Goal: Task Accomplishment & Management: Complete application form

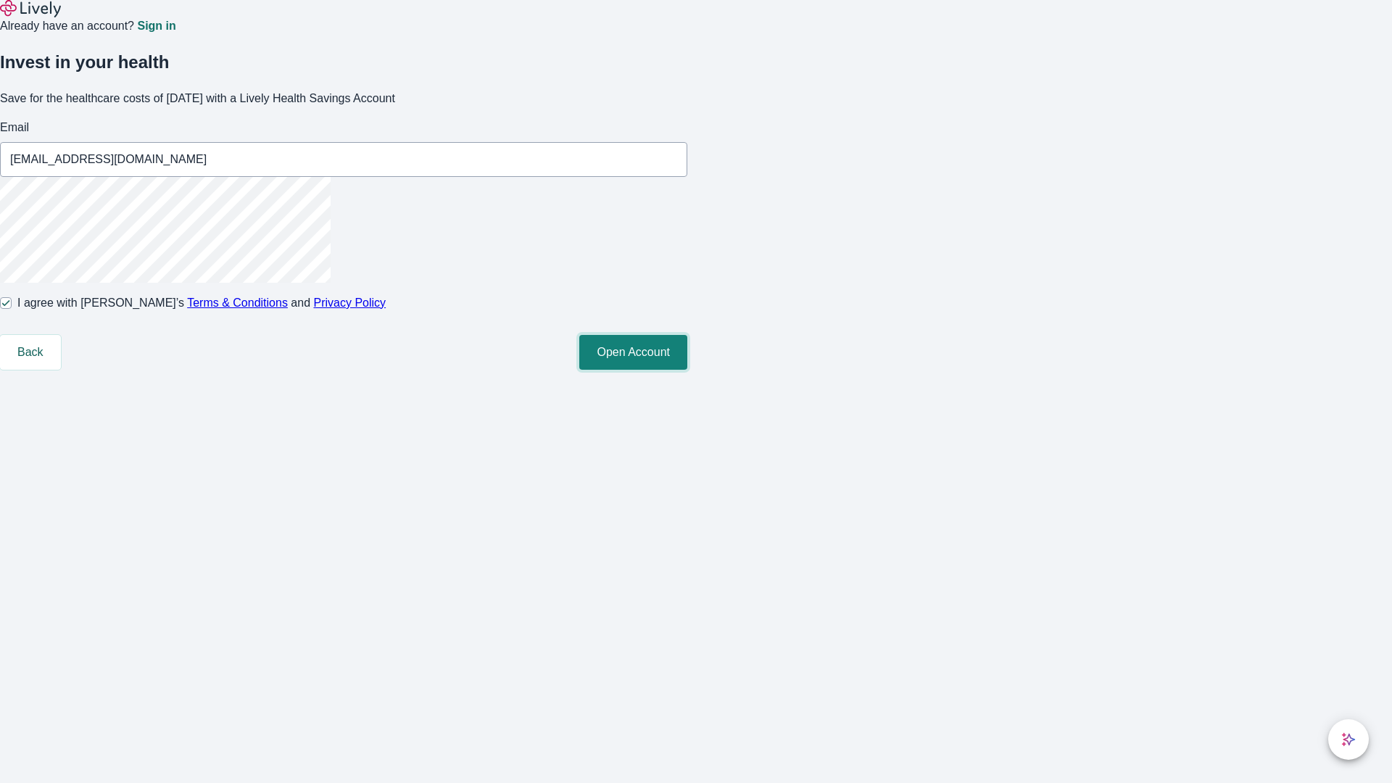
click at [687, 370] on button "Open Account" at bounding box center [633, 352] width 108 height 35
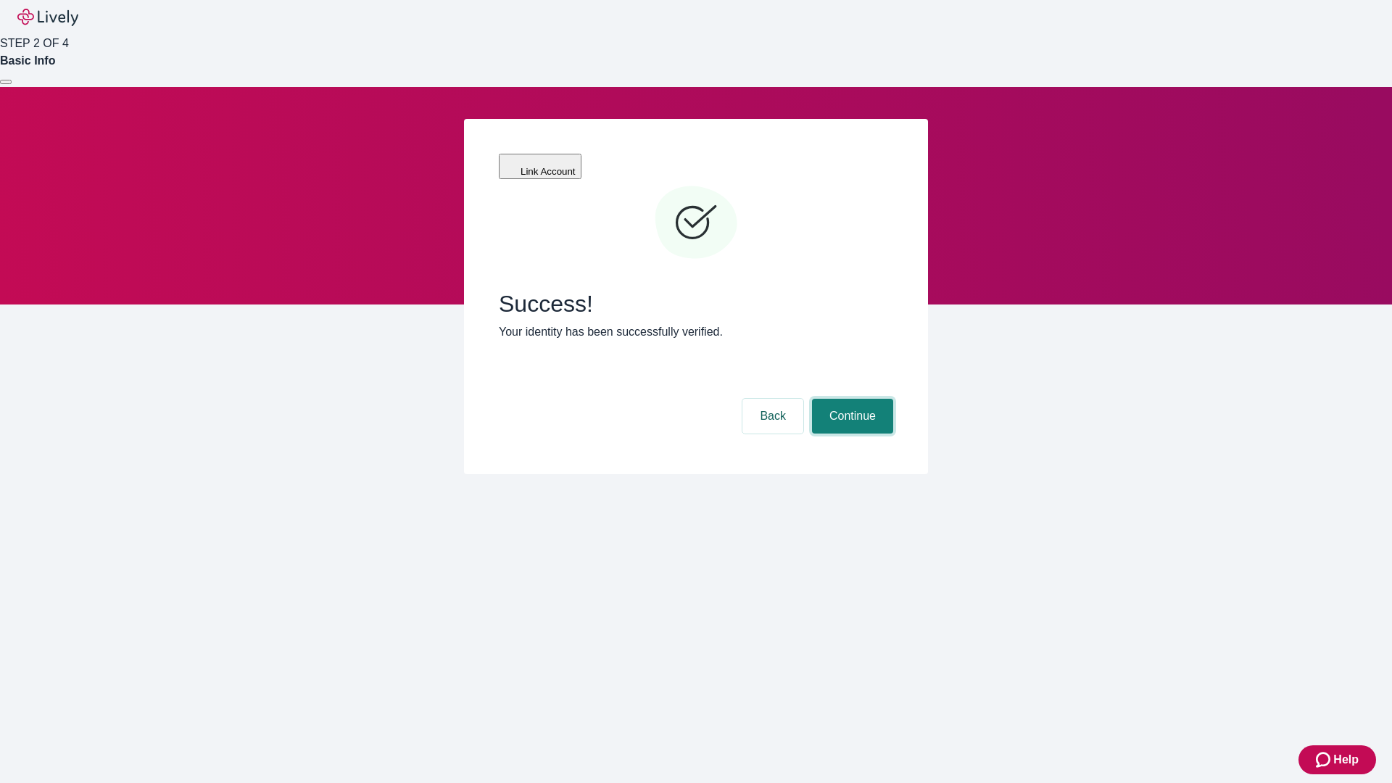
click at [850, 399] on button "Continue" at bounding box center [852, 416] width 81 height 35
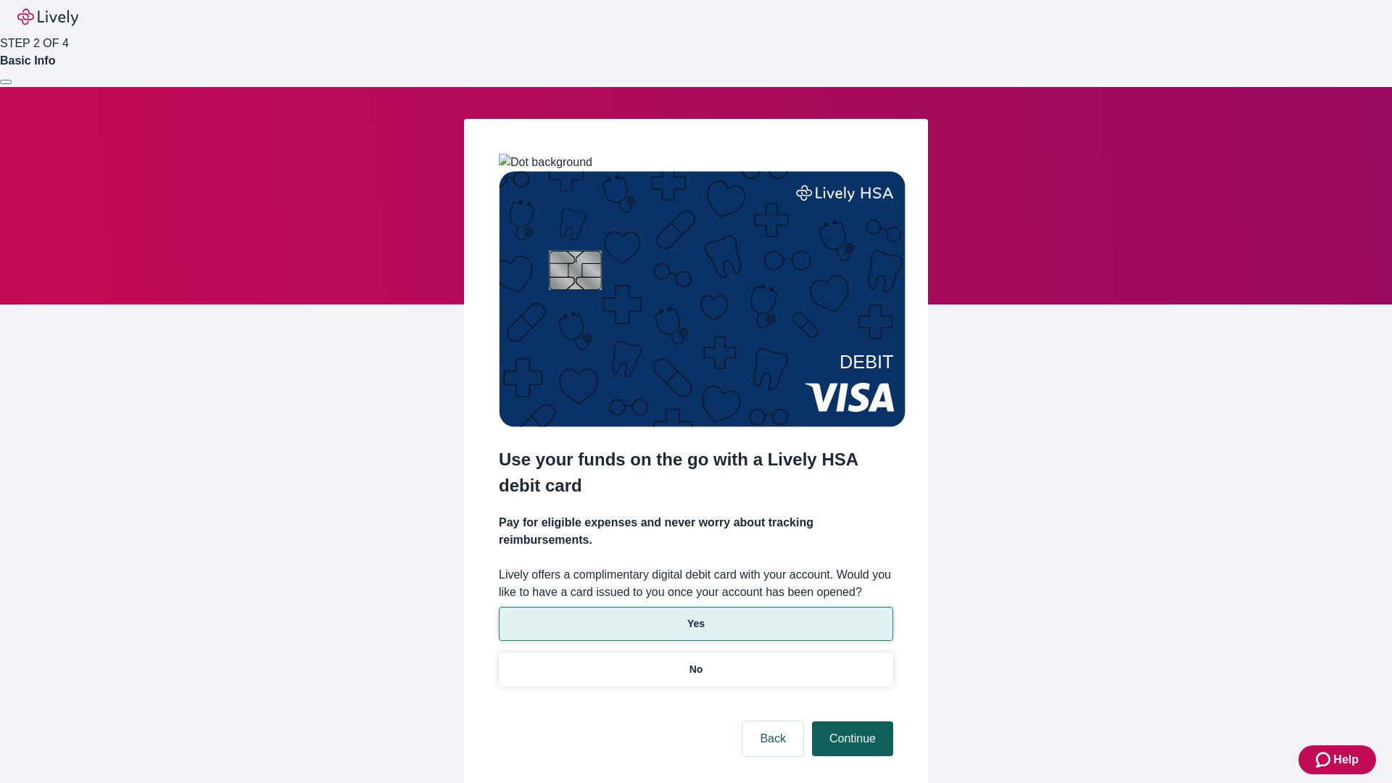
click at [695, 662] on p "No" at bounding box center [696, 669] width 14 height 15
click at [850, 721] on button "Continue" at bounding box center [852, 738] width 81 height 35
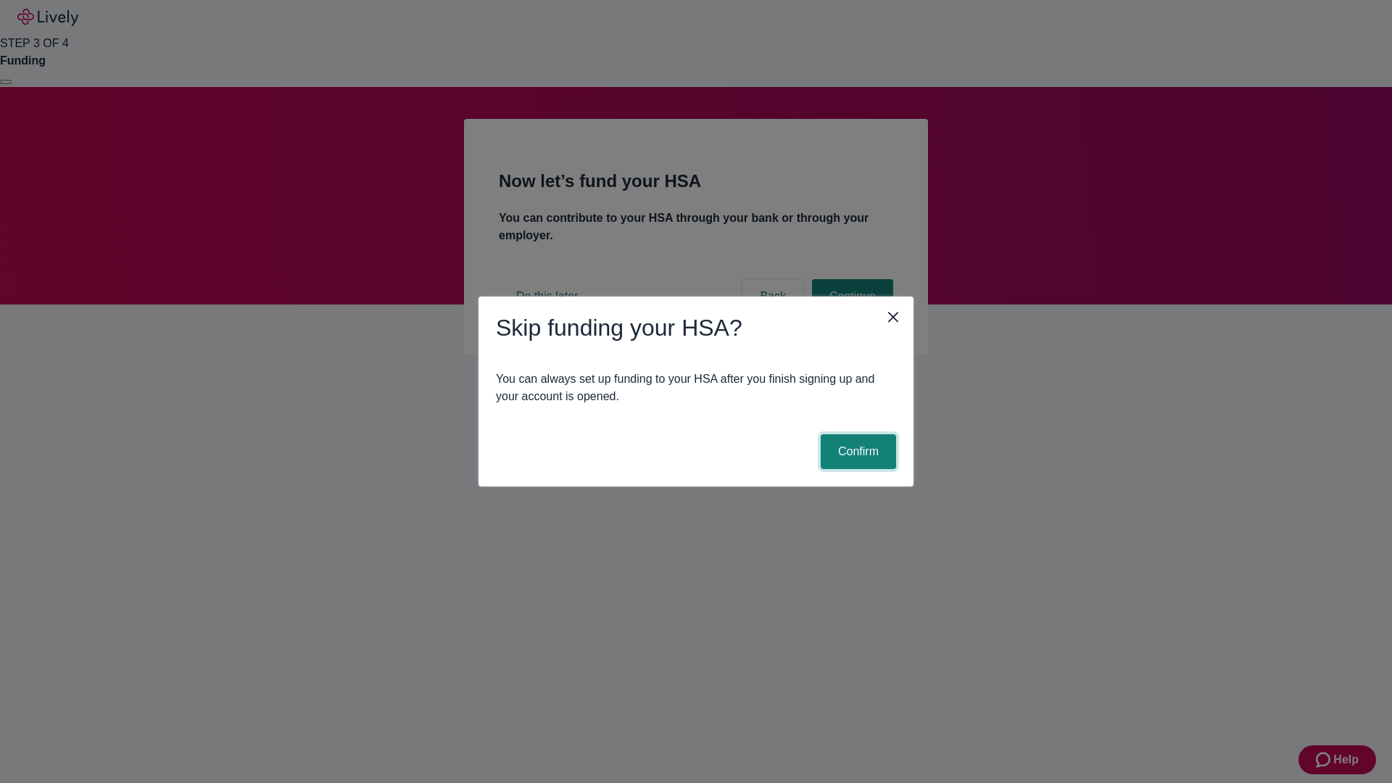
click at [856, 452] on button "Confirm" at bounding box center [857, 451] width 75 height 35
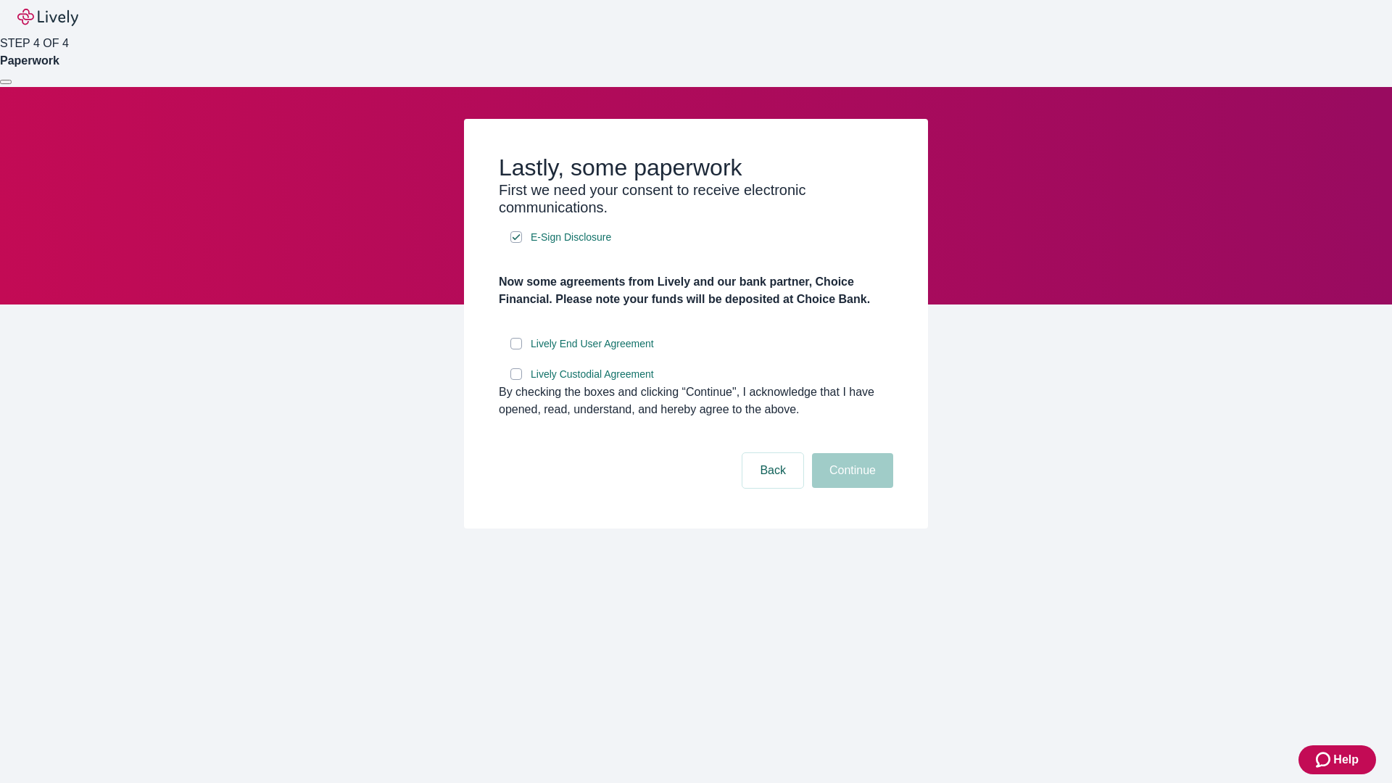
click at [516, 349] on input "Lively End User Agreement" at bounding box center [516, 344] width 12 height 12
checkbox input "true"
click at [516, 380] on input "Lively Custodial Agreement" at bounding box center [516, 374] width 12 height 12
checkbox input "true"
click at [850, 488] on button "Continue" at bounding box center [852, 470] width 81 height 35
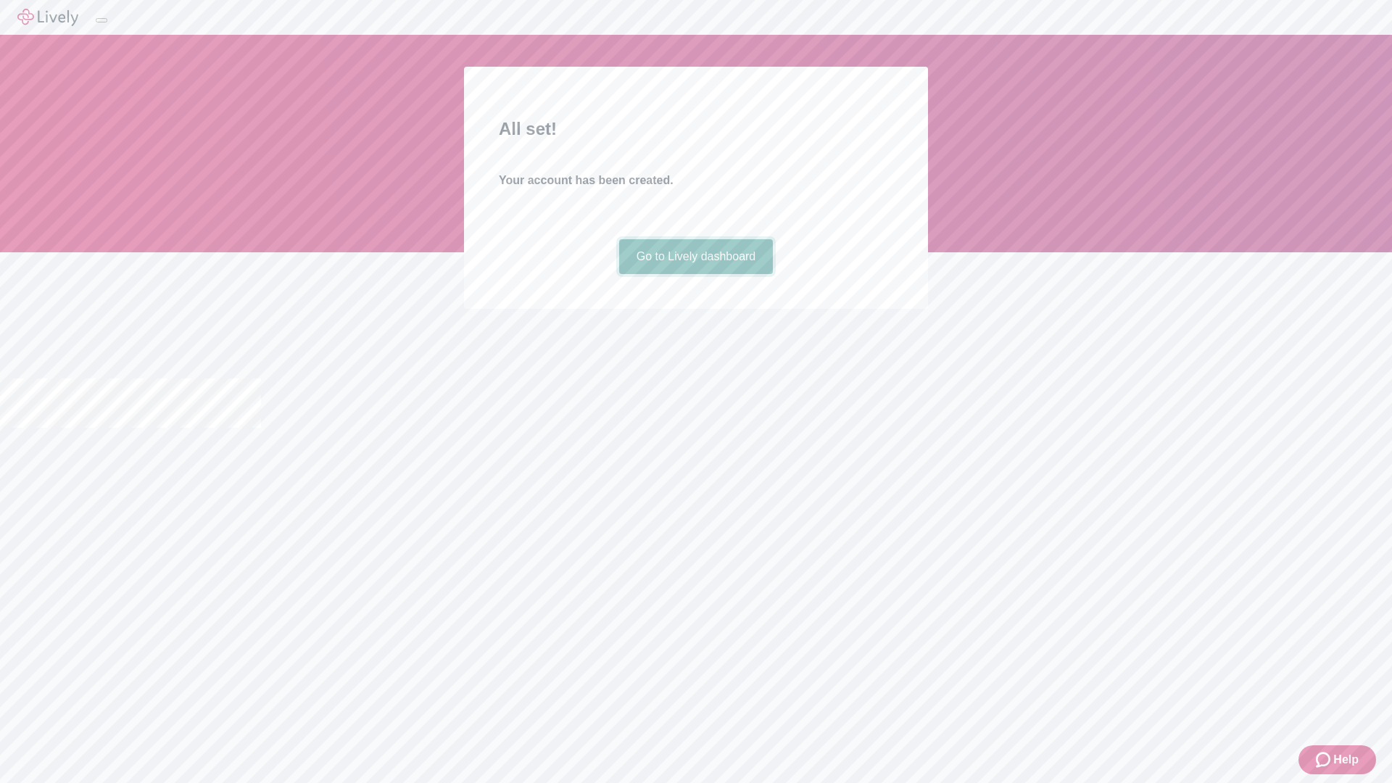
click at [695, 274] on link "Go to Lively dashboard" at bounding box center [696, 256] width 154 height 35
